Goal: Task Accomplishment & Management: Use online tool/utility

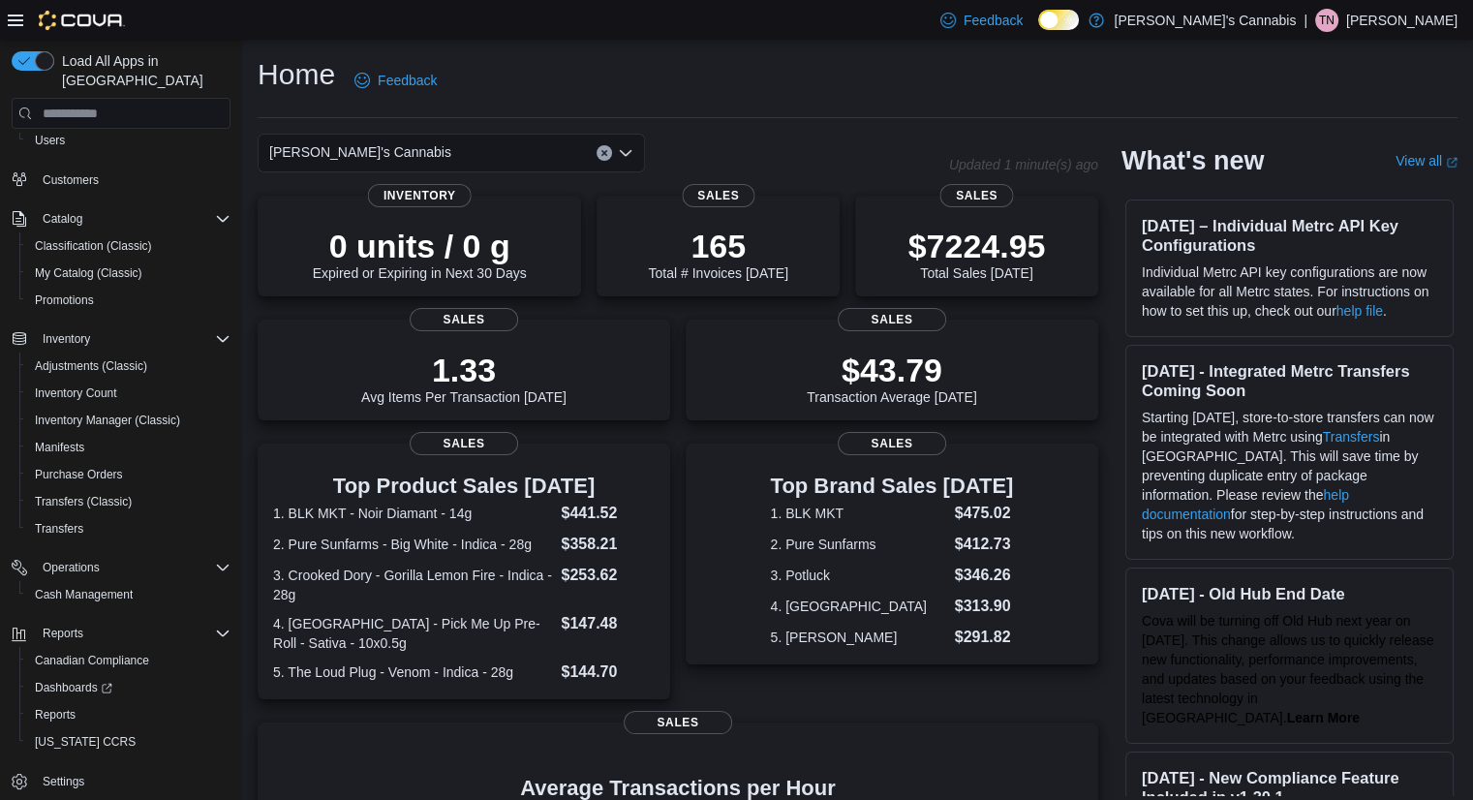
scroll to position [108, 0]
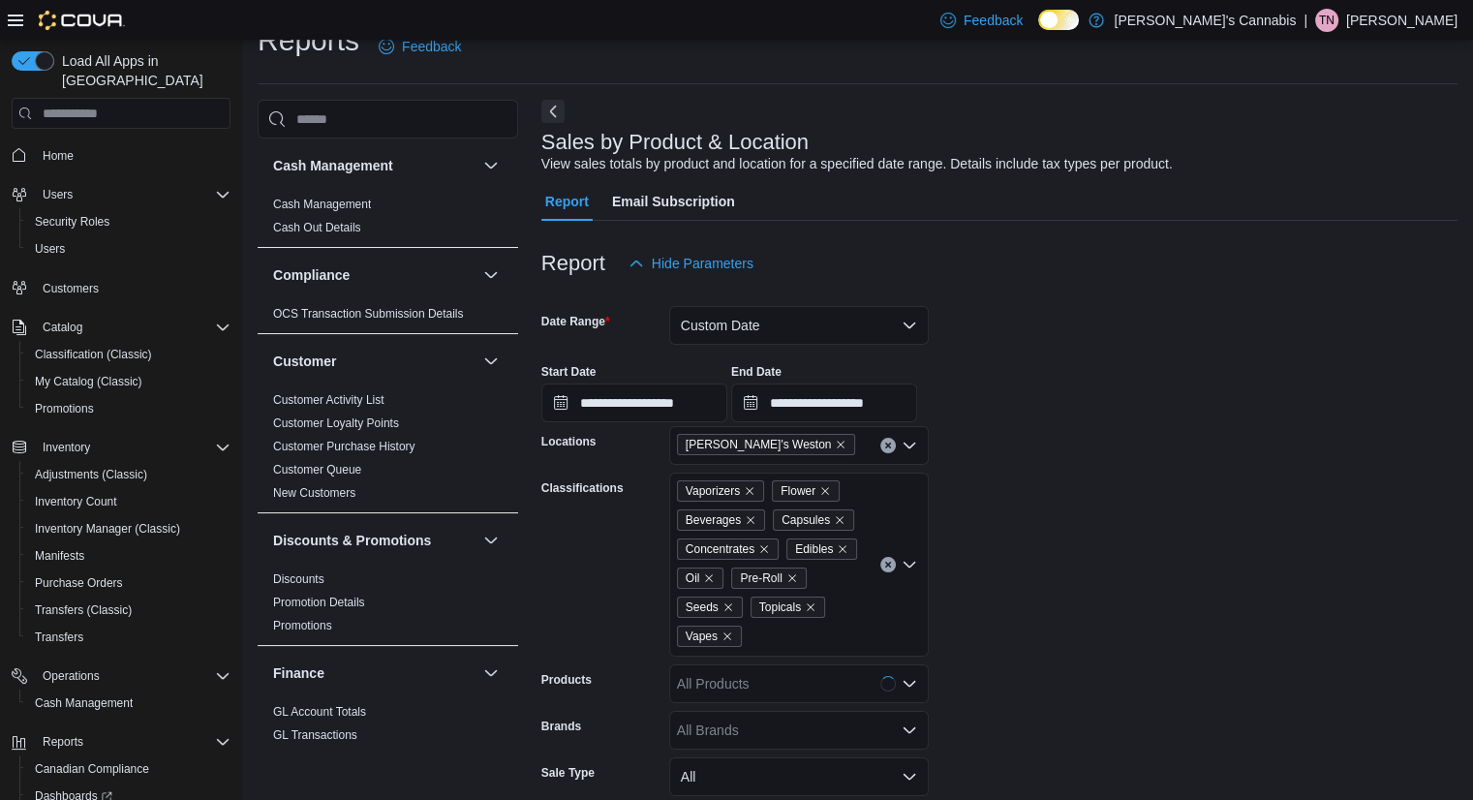
scroll to position [45, 0]
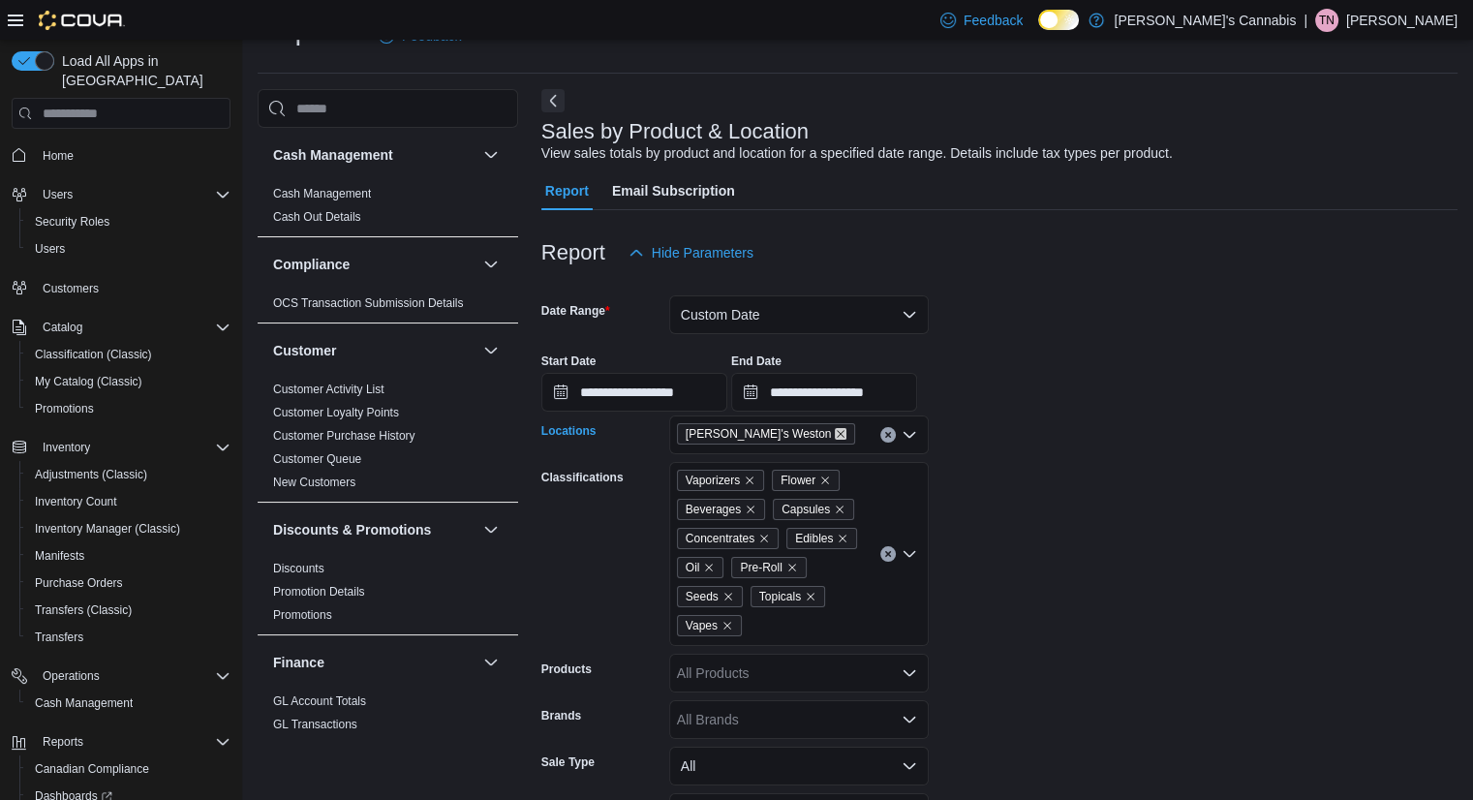
click at [835, 431] on icon "Remove MaryJane's Weston from selection in this group" at bounding box center [841, 434] width 12 height 12
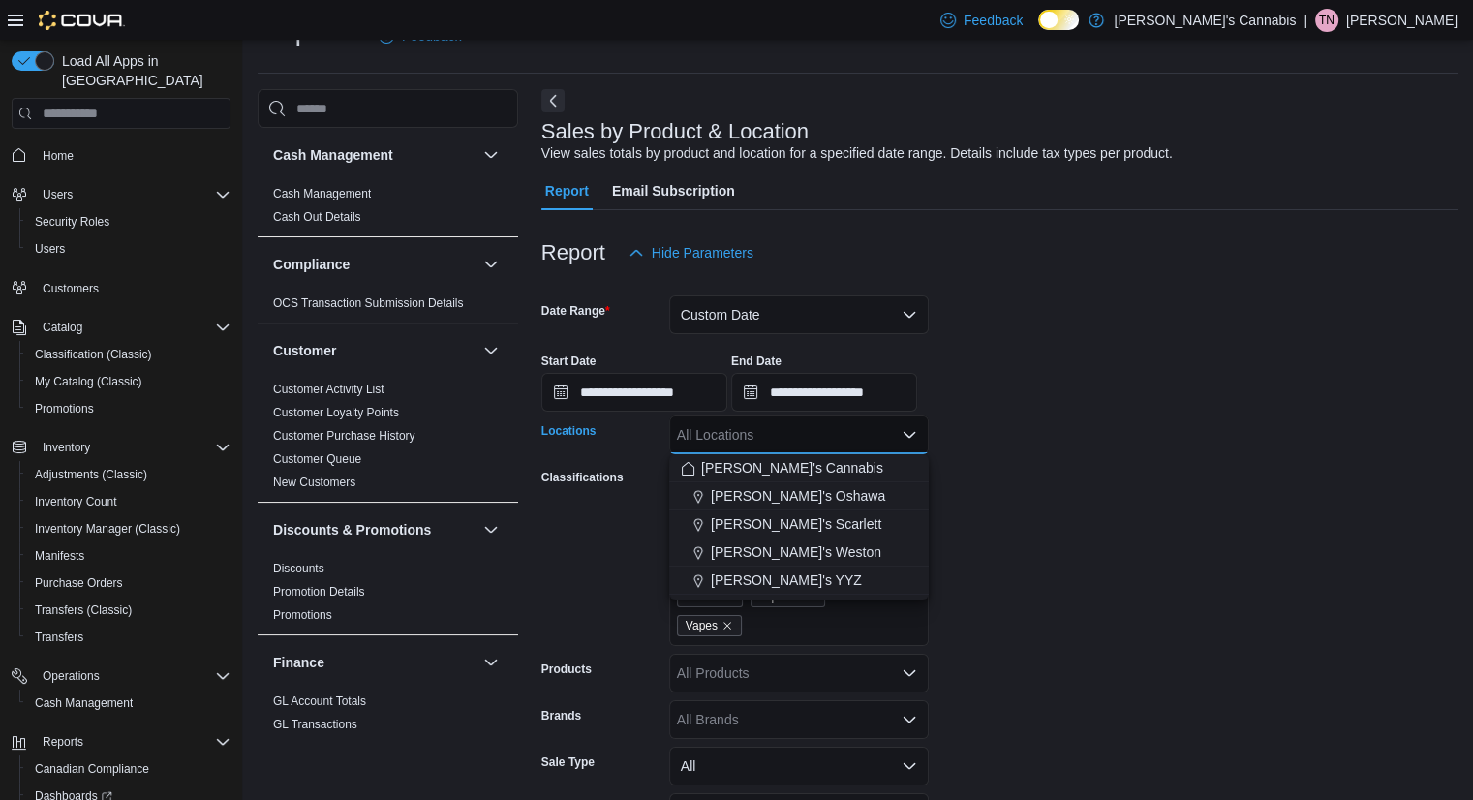
click at [777, 583] on span "[PERSON_NAME]'s YYZ" at bounding box center [786, 579] width 151 height 19
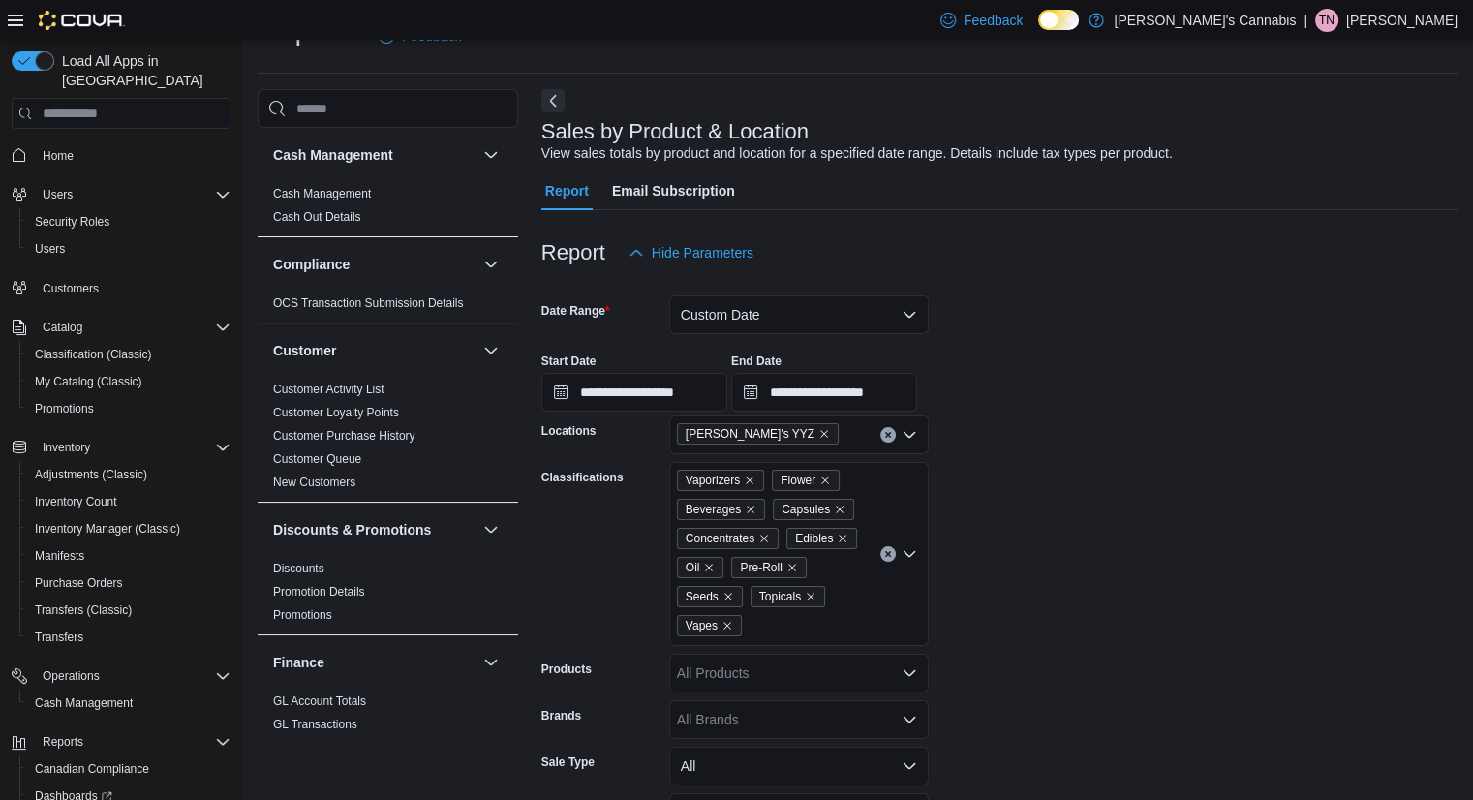
click at [1123, 577] on form "**********" at bounding box center [999, 602] width 916 height 661
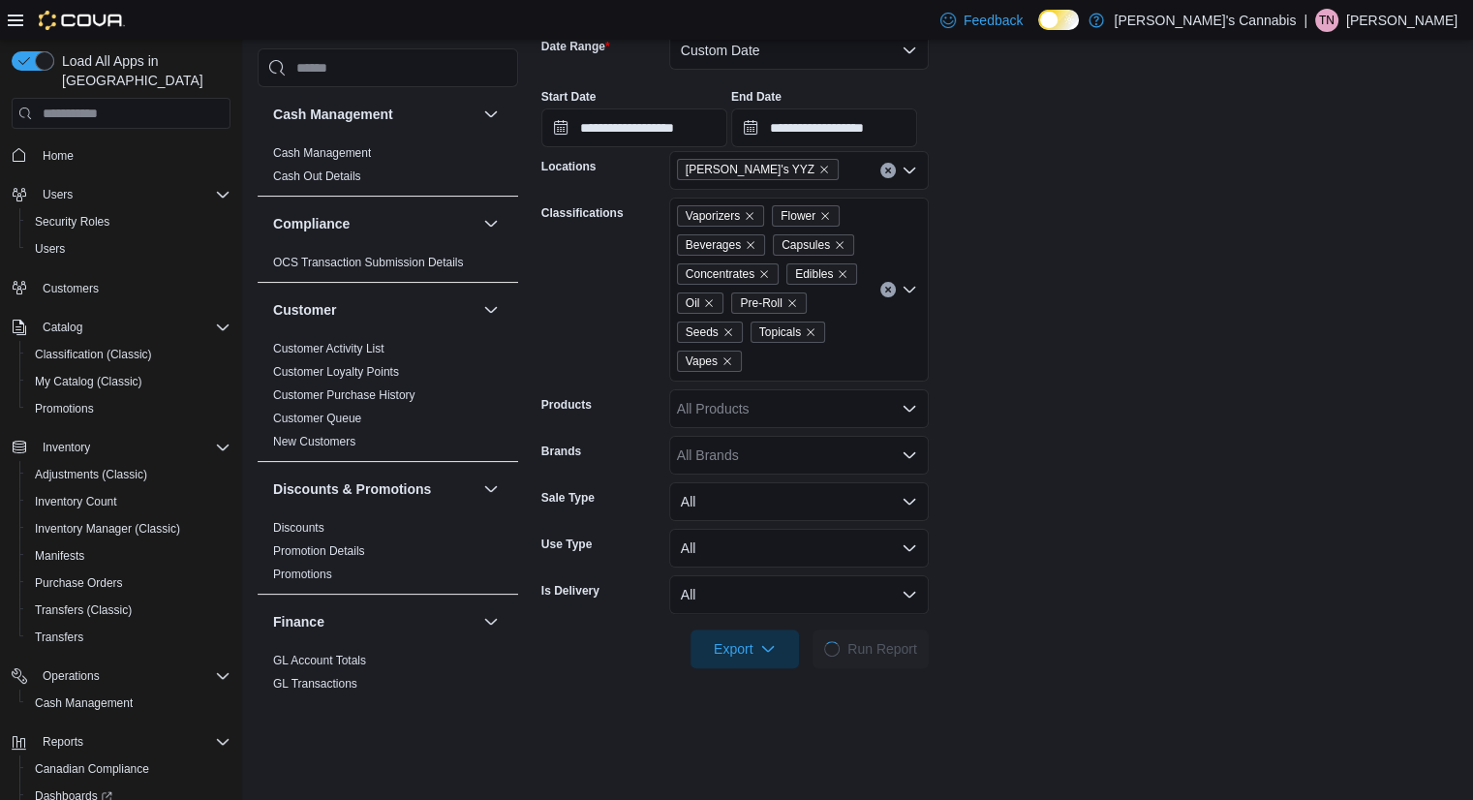
scroll to position [366, 0]
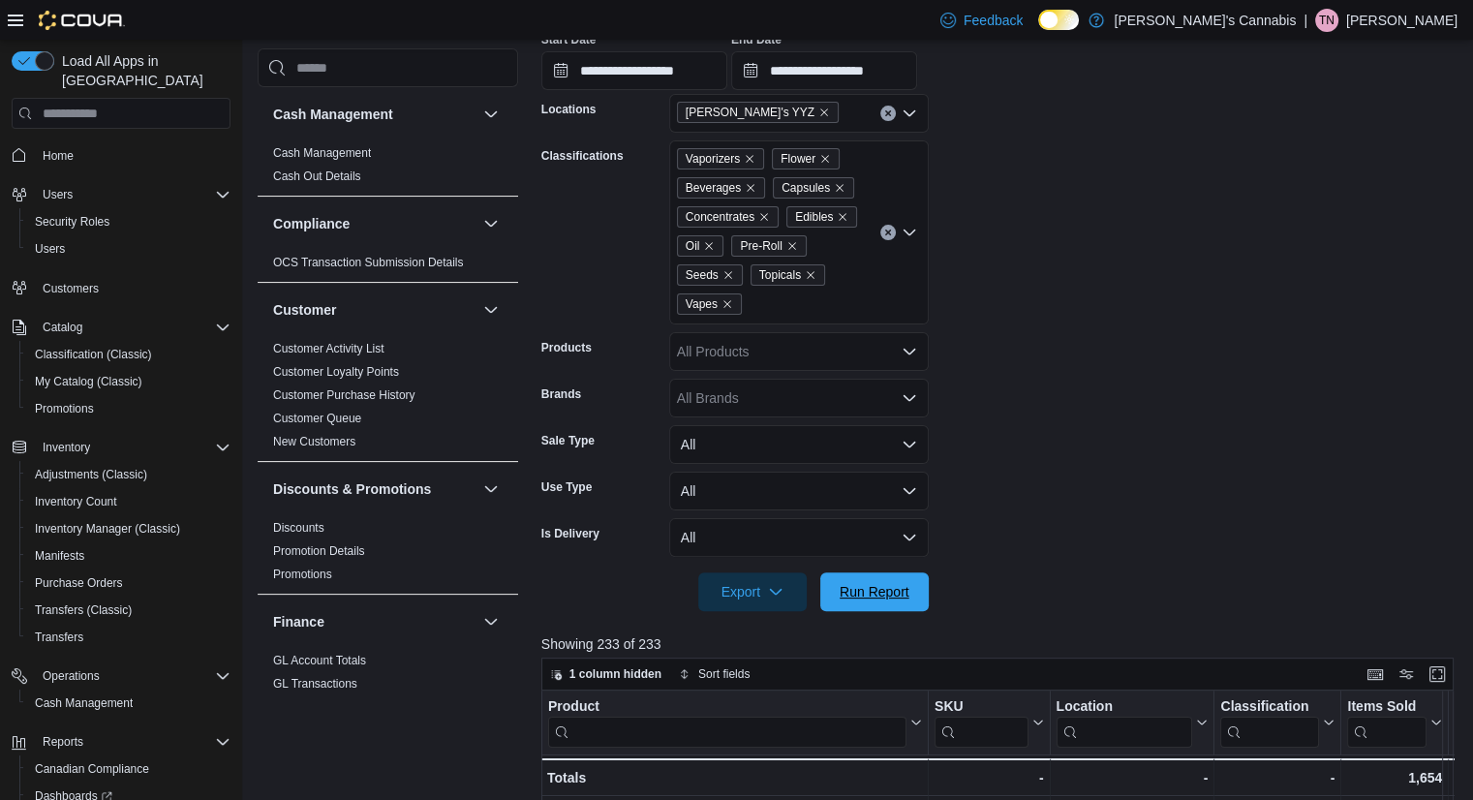
click at [926, 584] on button "Run Report" at bounding box center [874, 591] width 108 height 39
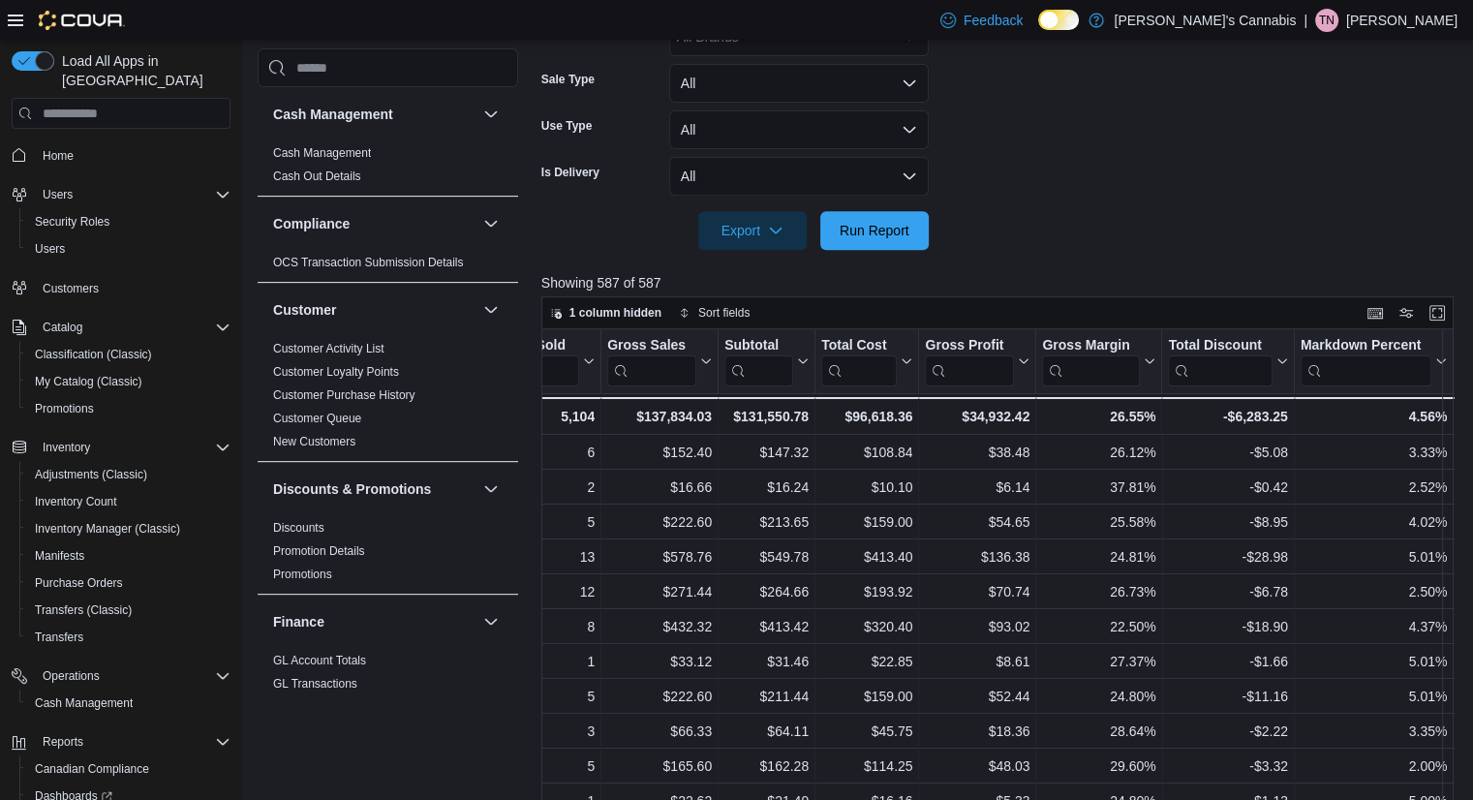
scroll to position [0, 1027]
drag, startPoint x: 909, startPoint y: 415, endPoint x: 845, endPoint y: 414, distance: 63.9
click at [845, 414] on div "$96,618.36" at bounding box center [865, 416] width 91 height 23
copy div "$96,618.36"
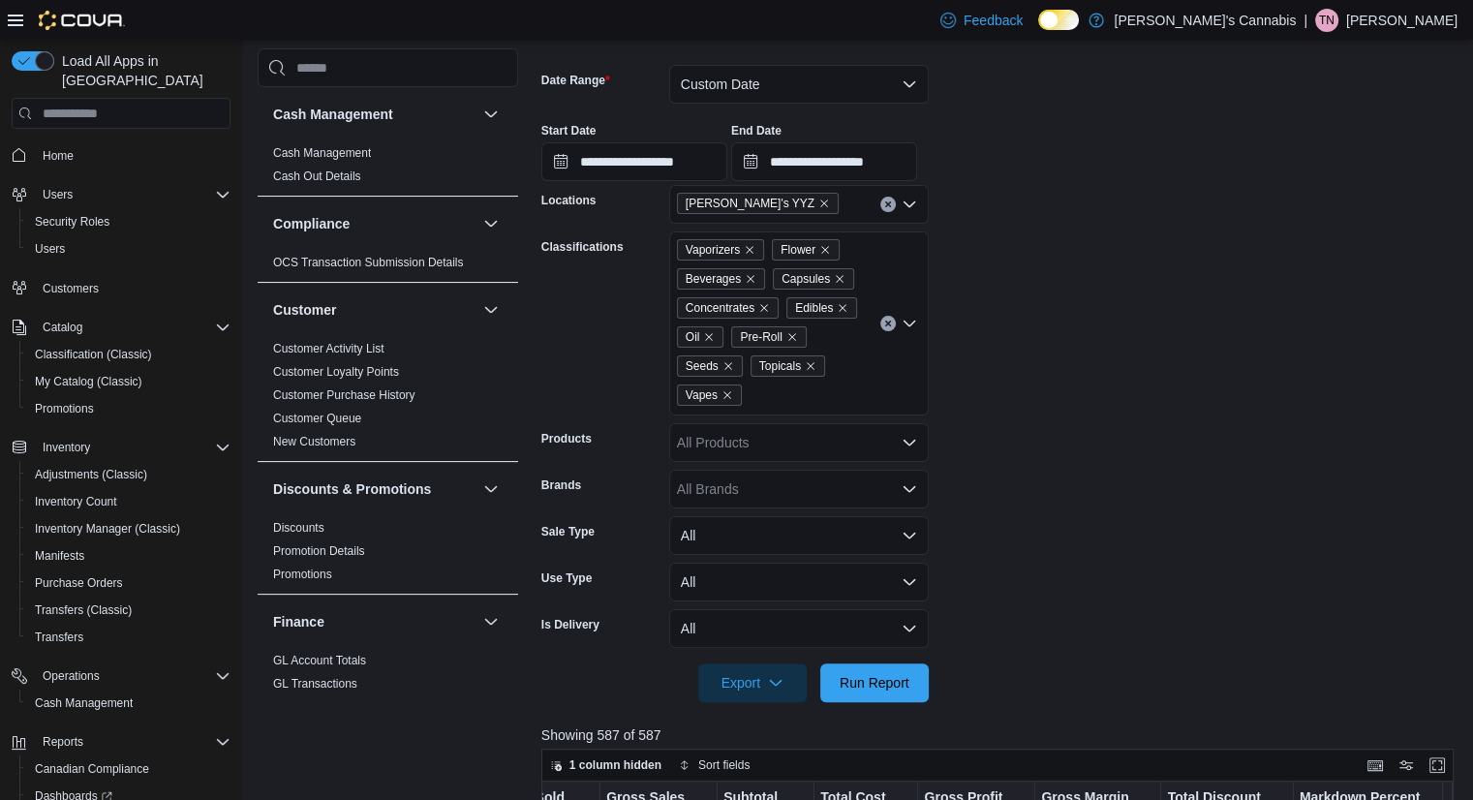
scroll to position [270, 0]
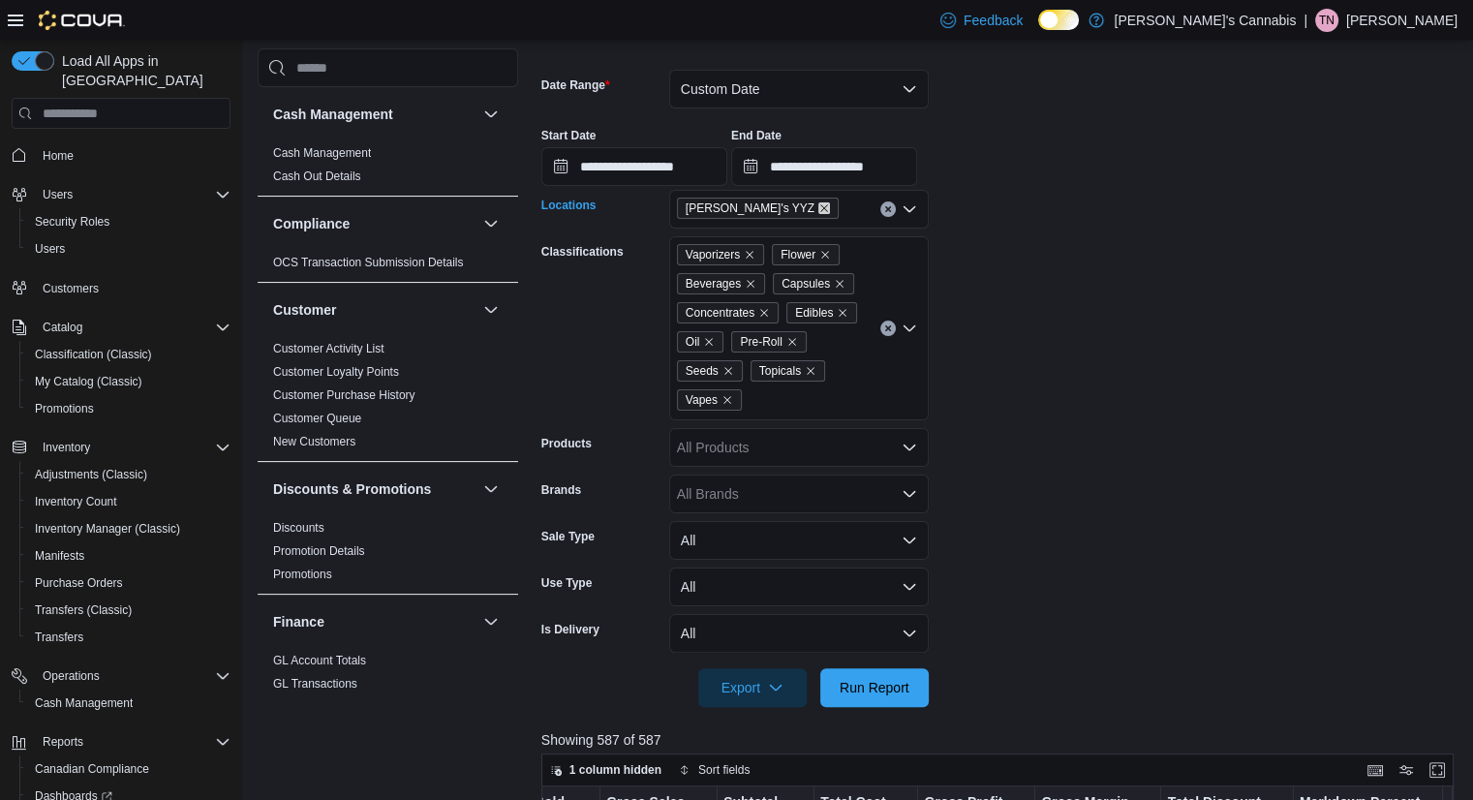
click at [818, 205] on icon "Remove MaryJane's YYZ from selection in this group" at bounding box center [824, 208] width 12 height 12
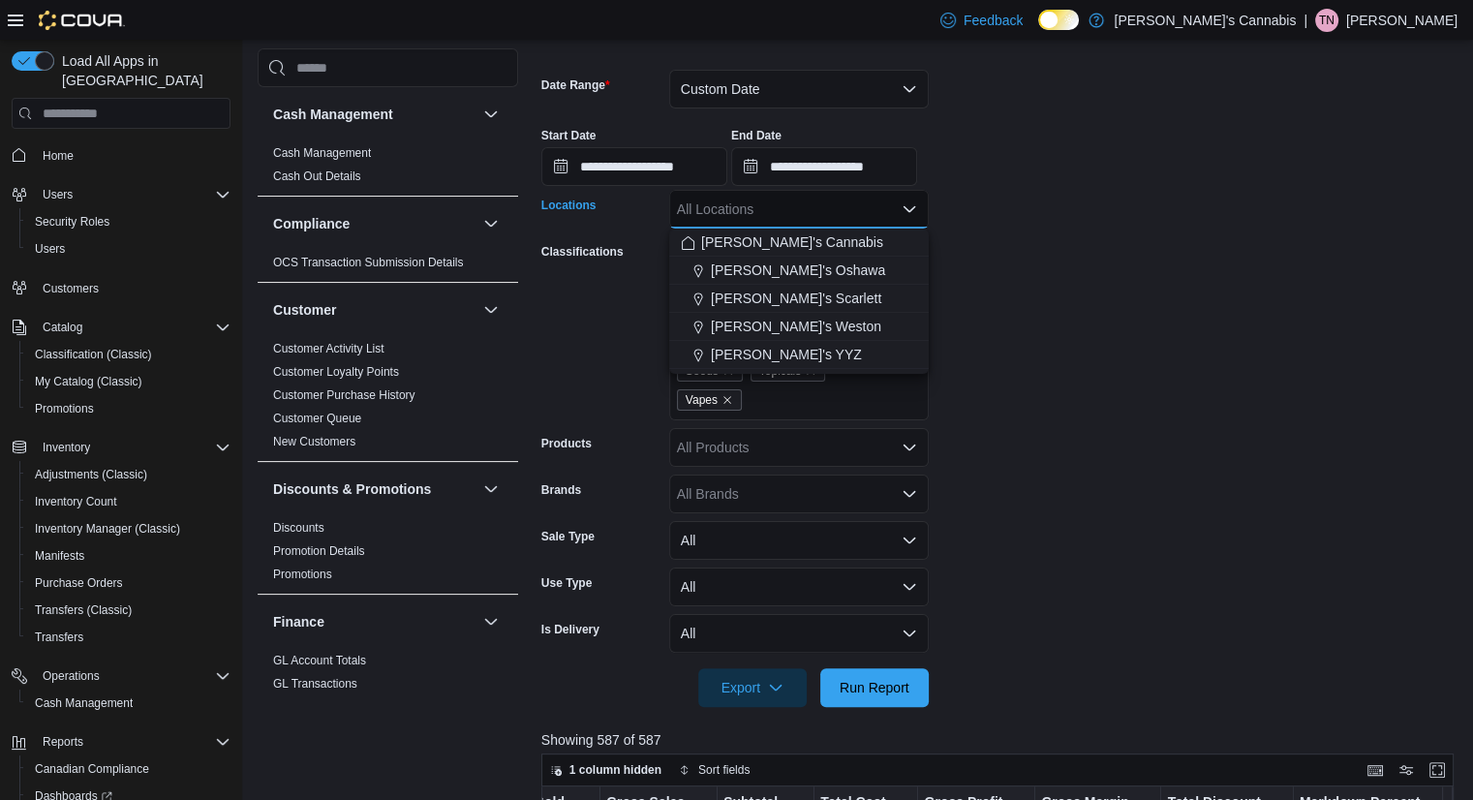
click at [795, 324] on span "[PERSON_NAME]'s Weston" at bounding box center [796, 326] width 170 height 19
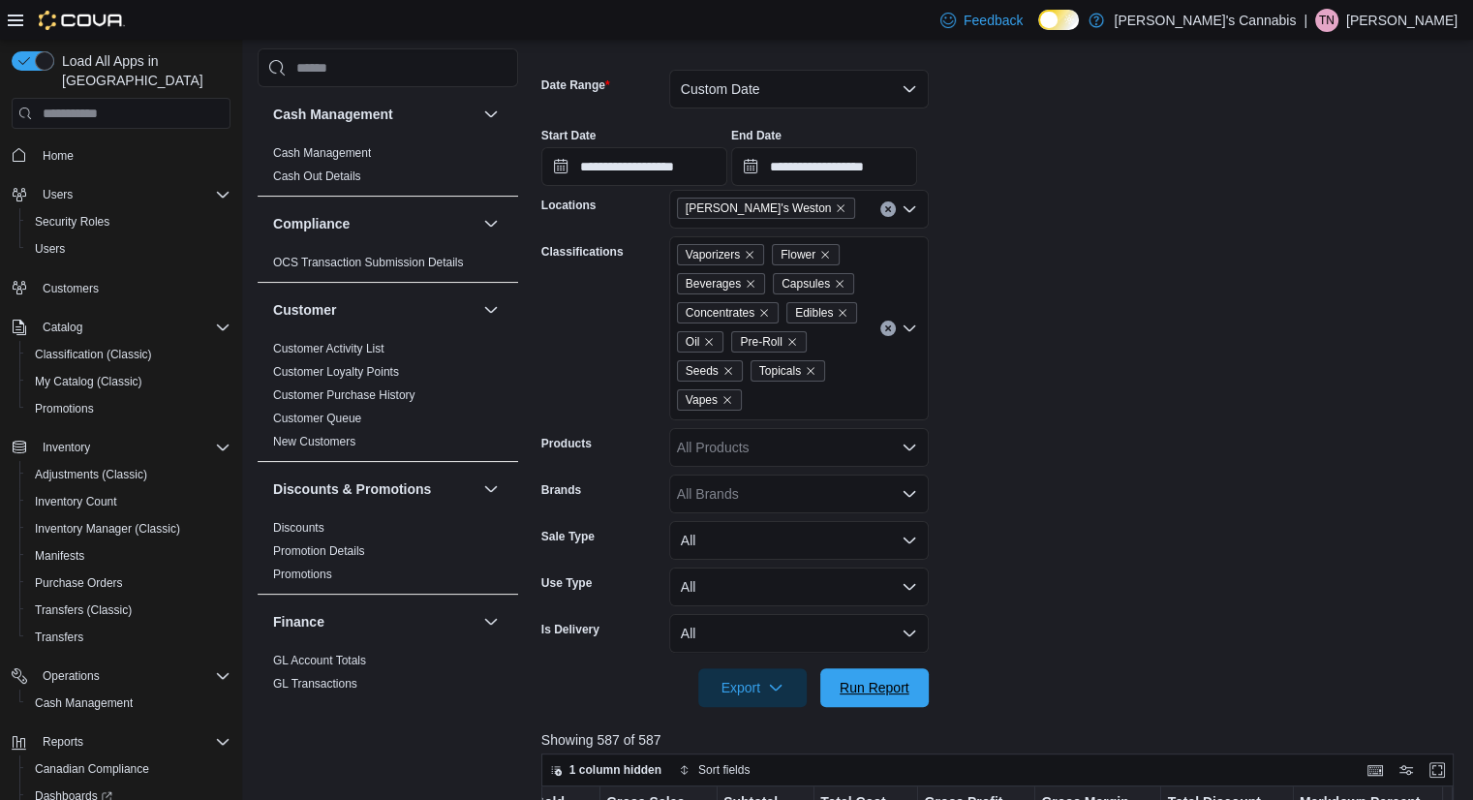
click at [852, 686] on span "Run Report" at bounding box center [875, 687] width 70 height 19
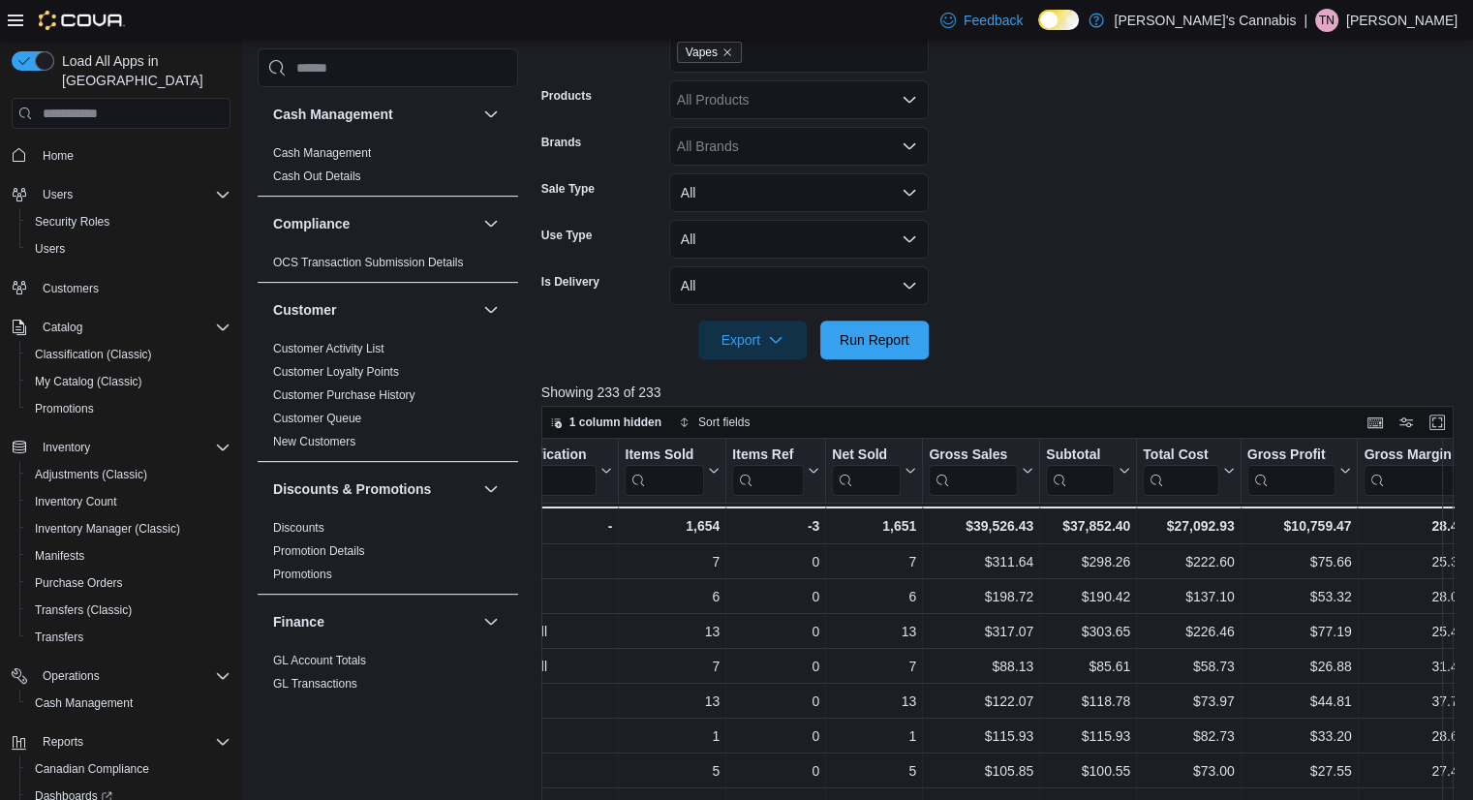
scroll to position [0, 724]
